Goal: Task Accomplishment & Management: Manage account settings

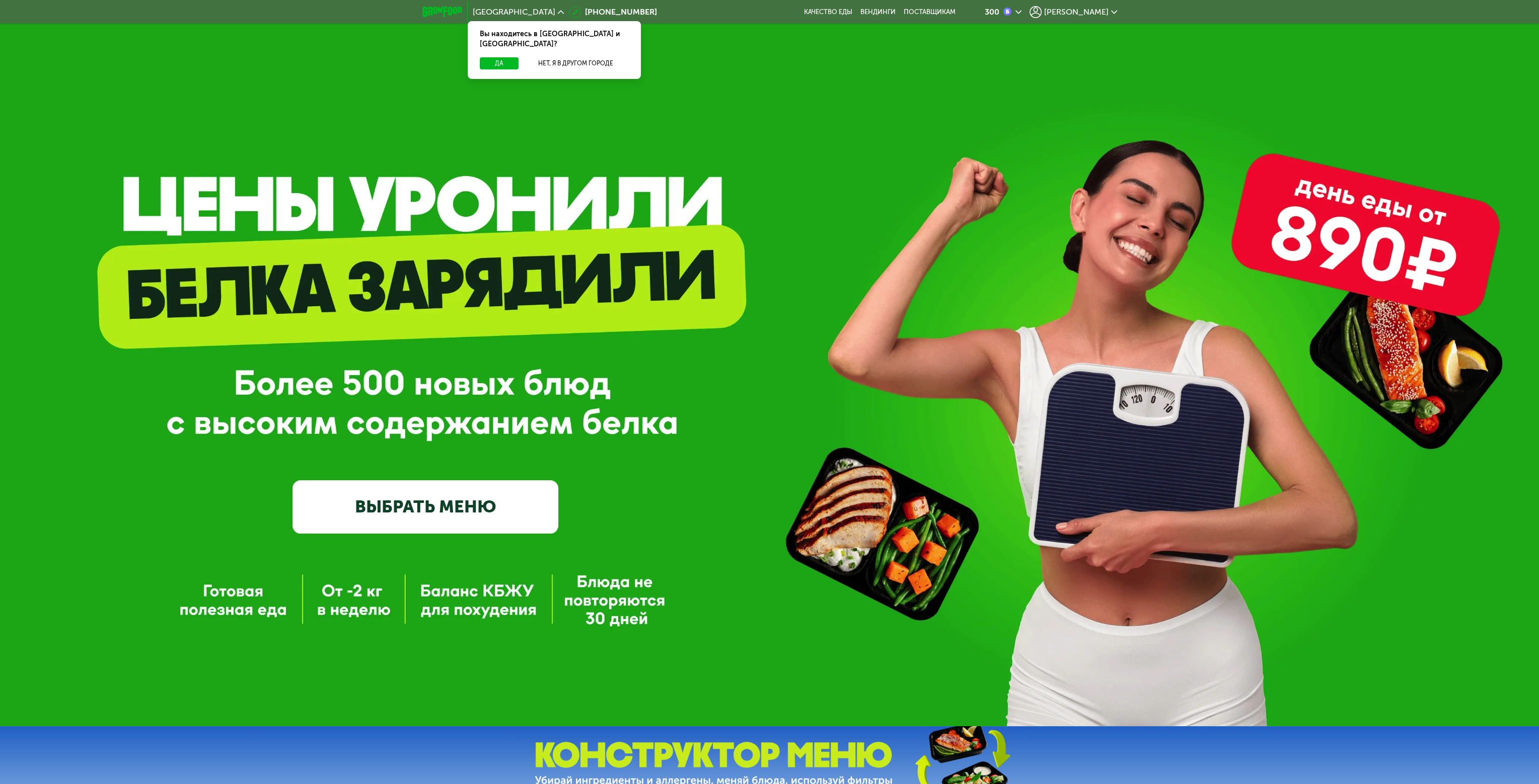
click at [871, 14] on span "[PERSON_NAME]" at bounding box center [1076, 11] width 65 height 8
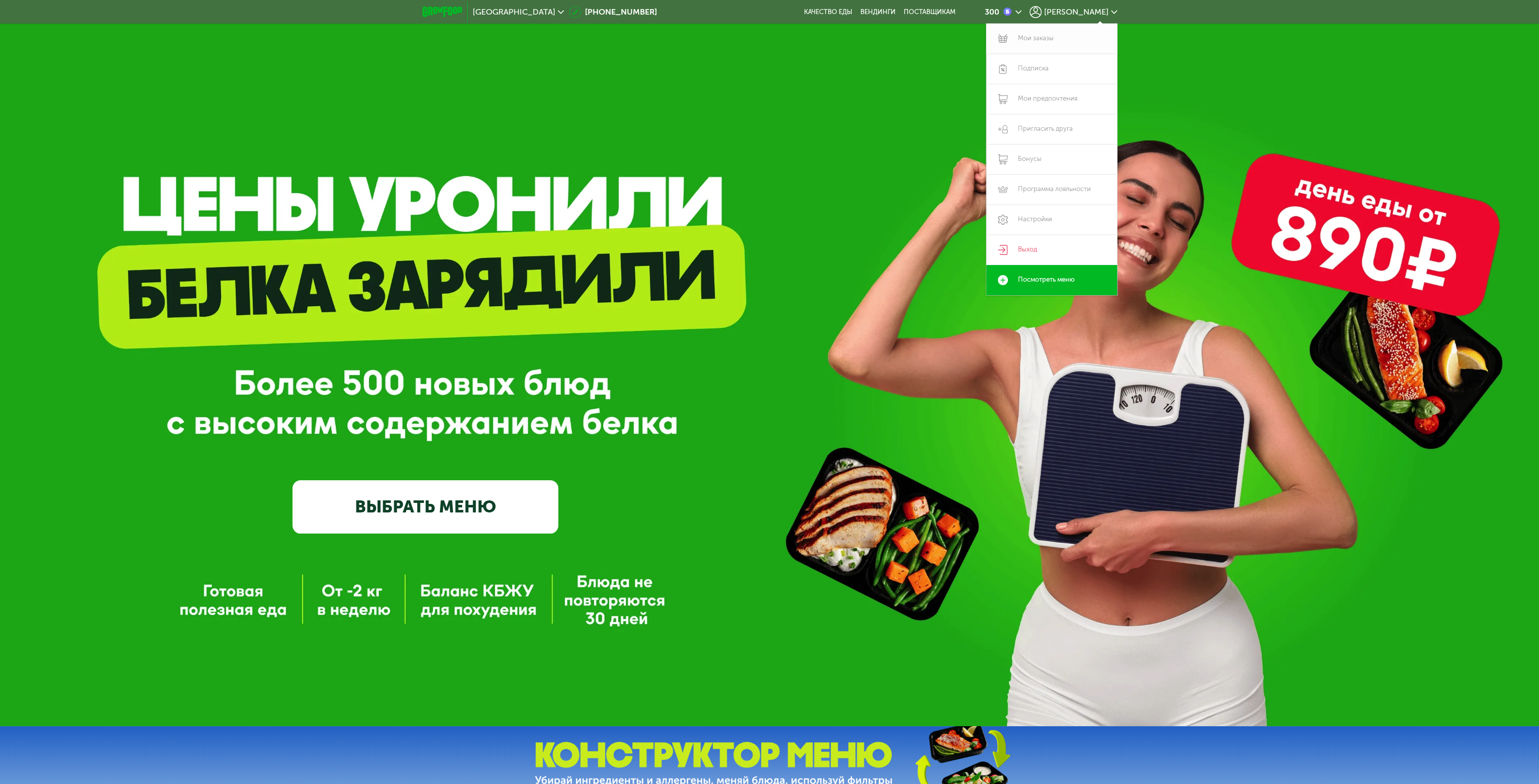
click at [871, 37] on link "Мои заказы" at bounding box center [1051, 39] width 130 height 30
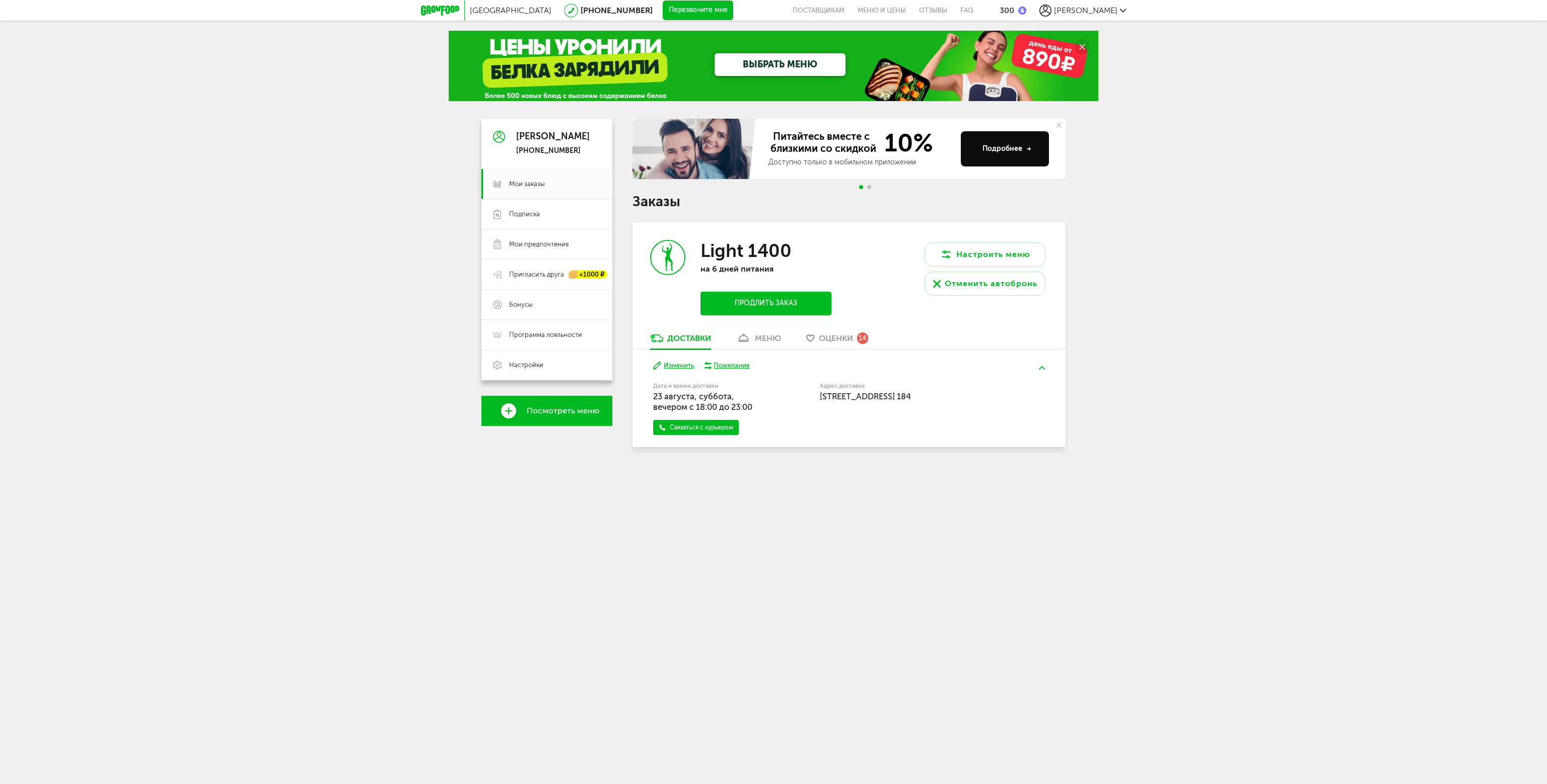
click at [679, 365] on button "Изменить" at bounding box center [673, 366] width 41 height 10
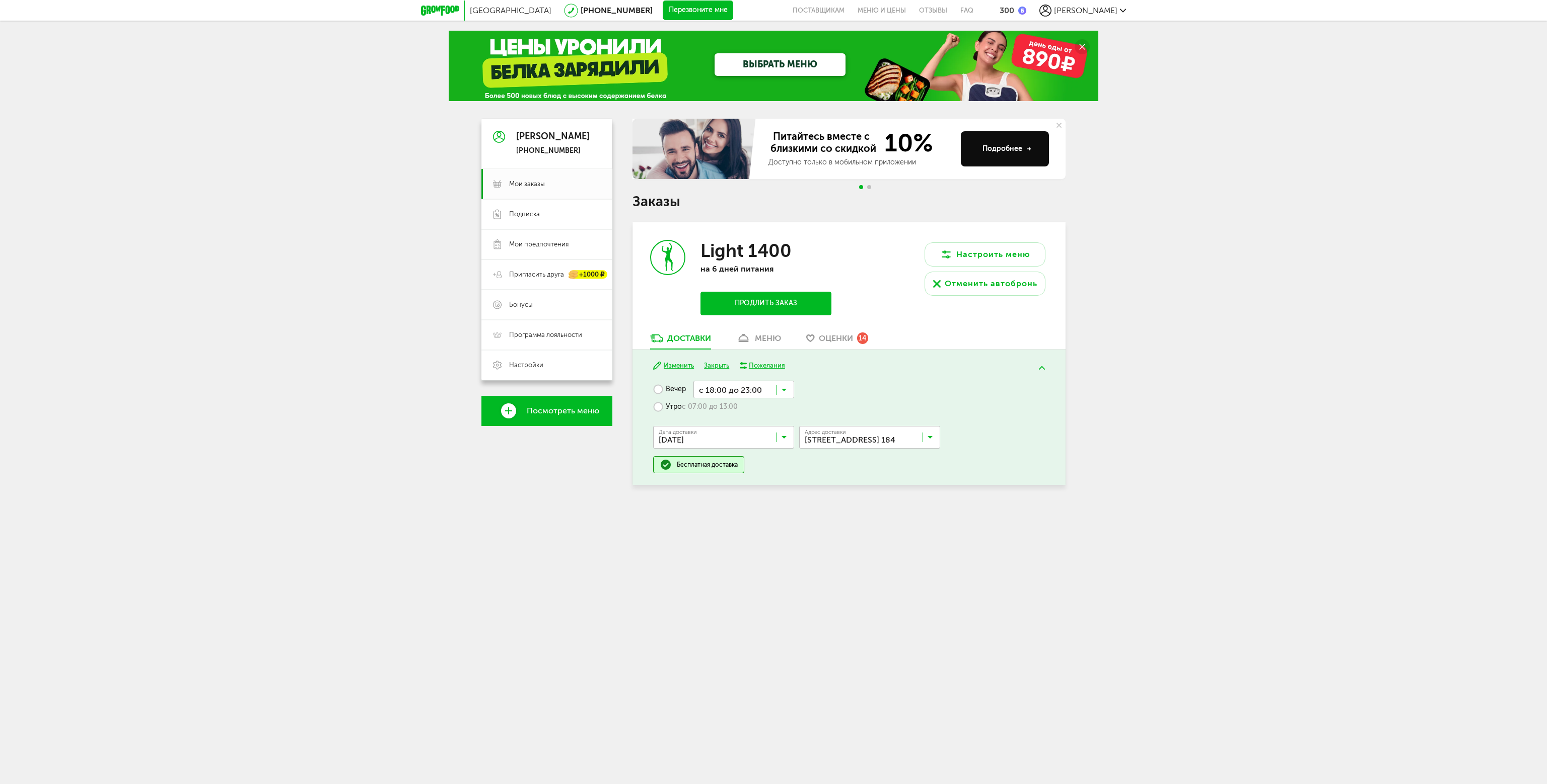
click at [786, 436] on input "Search for option" at bounding box center [726, 440] width 141 height 17
click at [724, 499] on span "[DATE]" at bounding box center [723, 509] width 140 height 21
click at [749, 369] on button "Сохранить" at bounding box center [749, 369] width 81 height 15
